Goal: Transaction & Acquisition: Purchase product/service

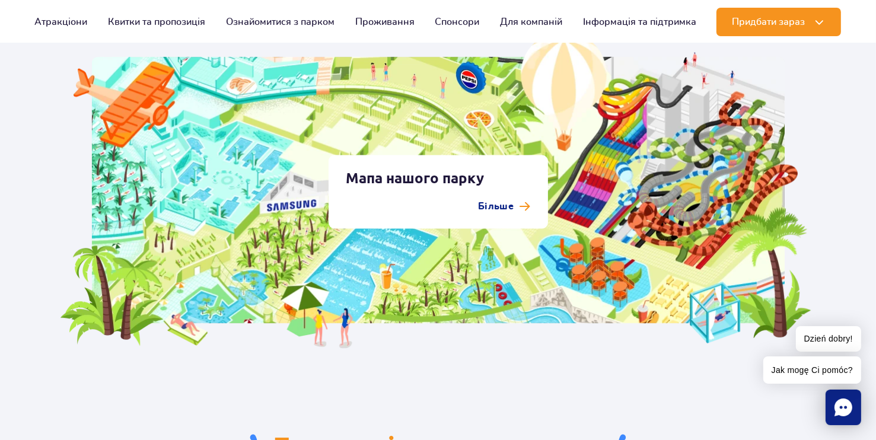
scroll to position [2235, 0]
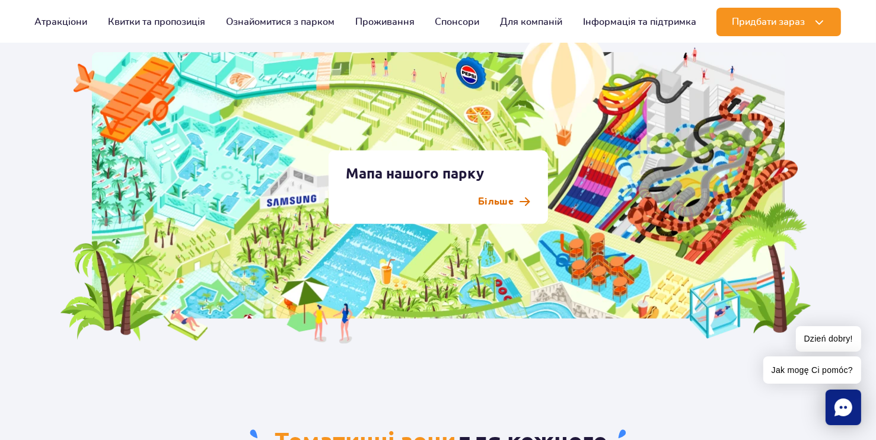
click at [504, 204] on p "Більше" at bounding box center [496, 202] width 36 height 14
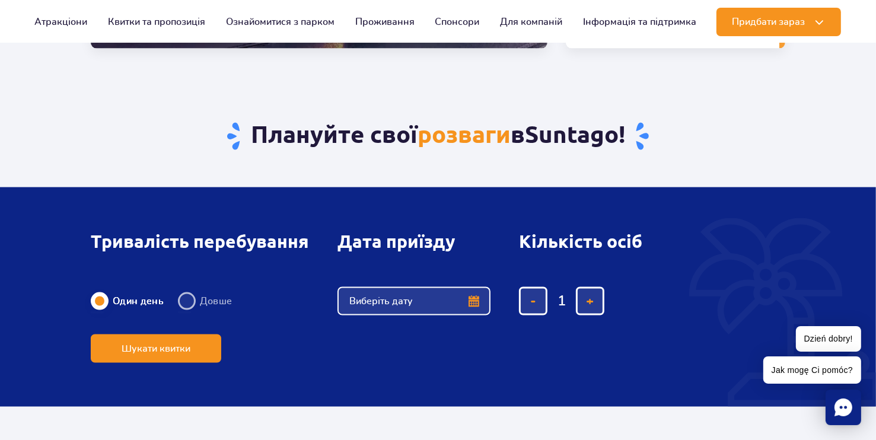
scroll to position [1788, 0]
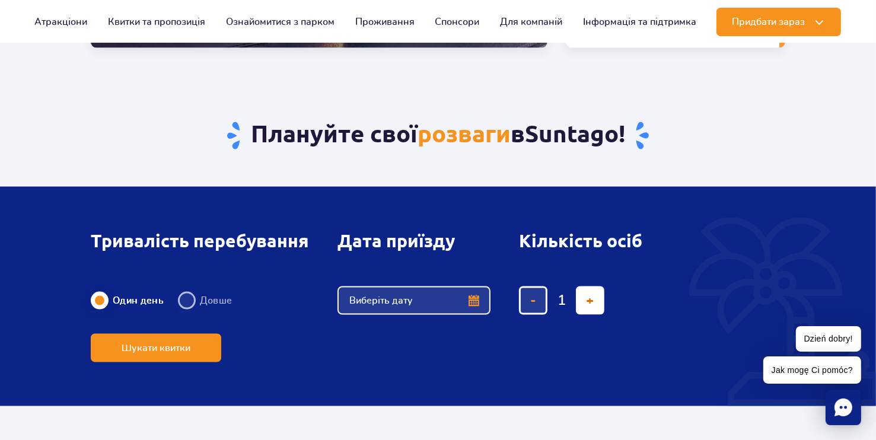
click at [584, 297] on button "додати квиток" at bounding box center [590, 301] width 28 height 28
type input "2"
click at [584, 297] on button "додати квиток" at bounding box center [590, 301] width 28 height 28
type input "3"
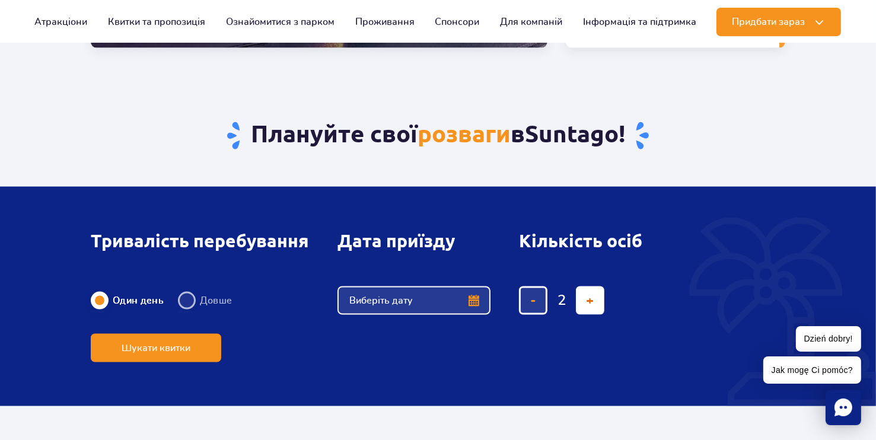
type input "3"
click at [584, 297] on button "додати квиток" at bounding box center [590, 301] width 28 height 28
type input "4"
click at [584, 297] on button "додати квиток" at bounding box center [590, 301] width 28 height 28
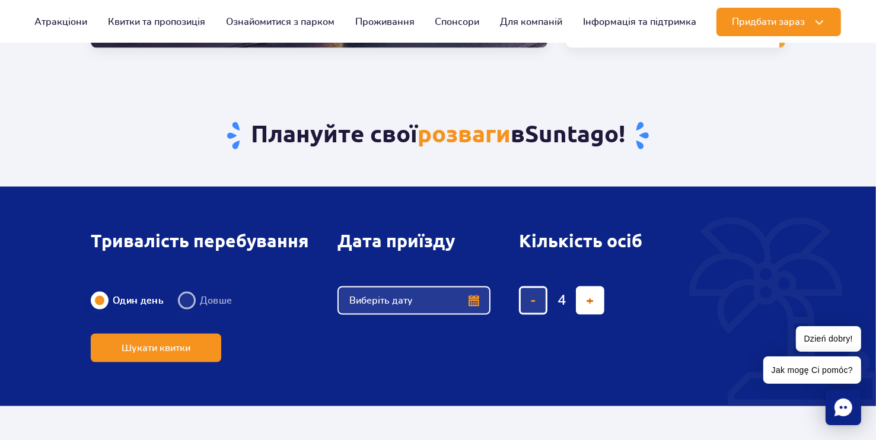
type input "5"
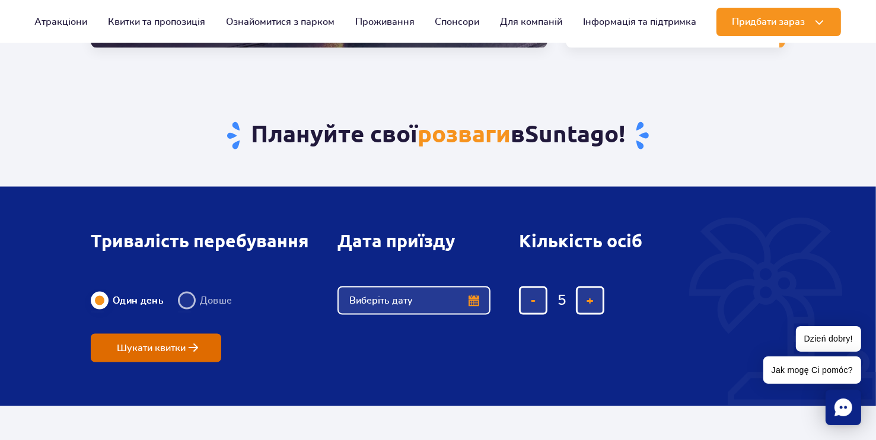
click at [165, 357] on button "Шукати квитки" at bounding box center [156, 348] width 131 height 28
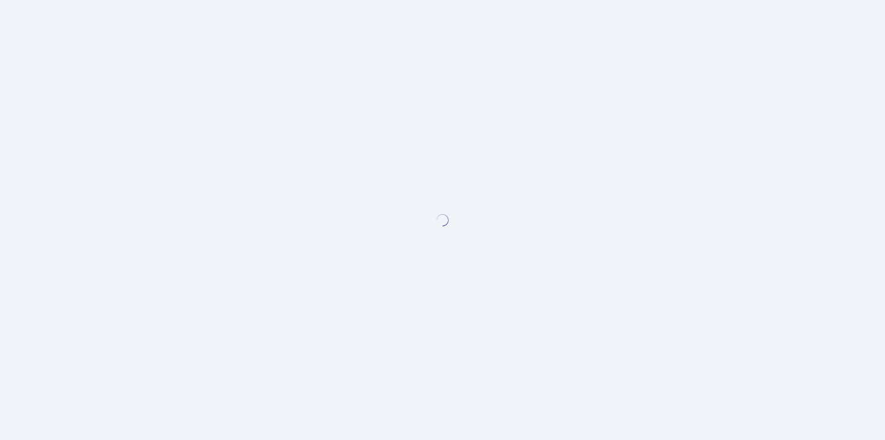
click at [400, 306] on div at bounding box center [442, 220] width 885 height 440
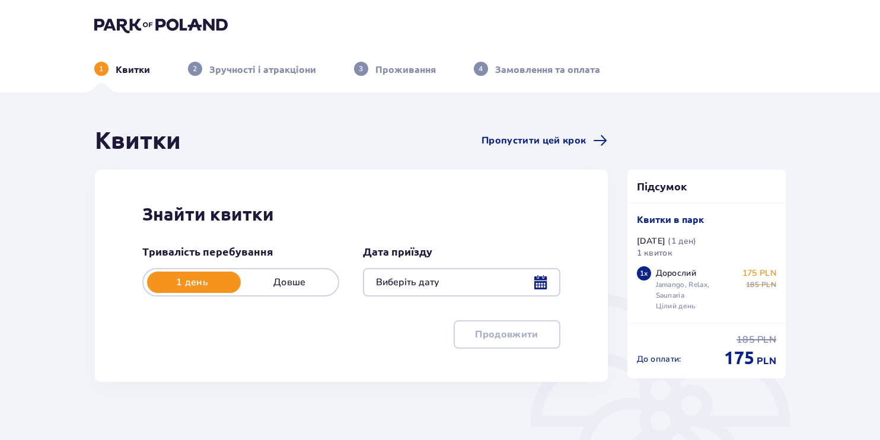
type input "09.09.25"
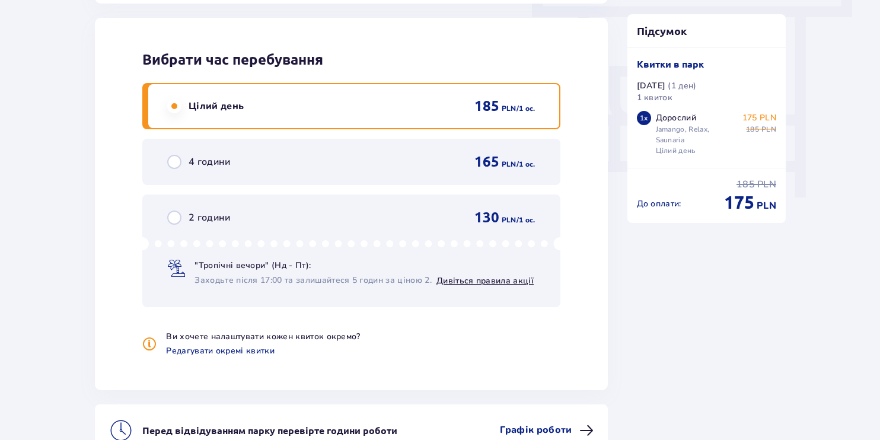
scroll to position [1213, 0]
